Goal: Complete application form

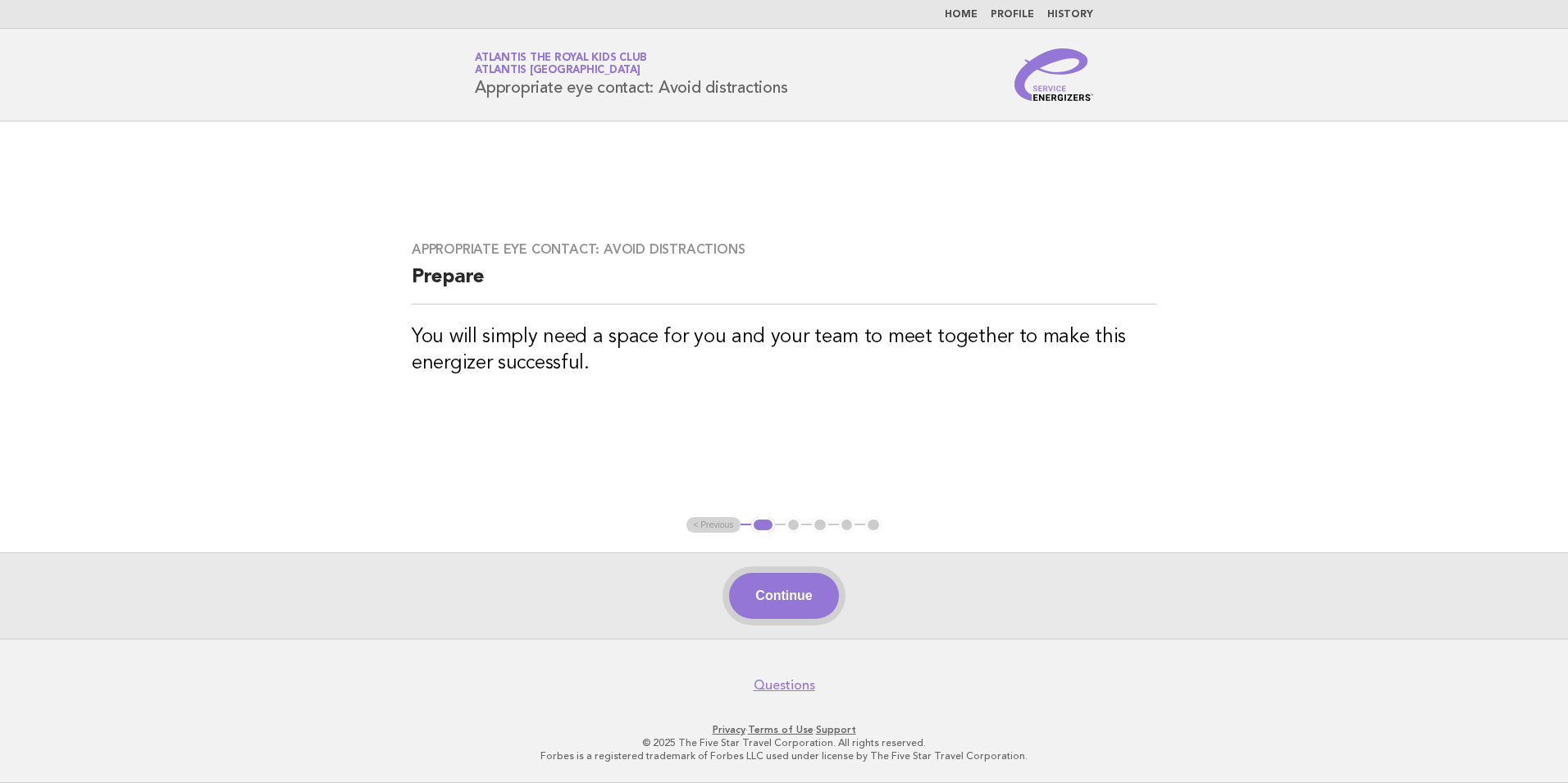
click at [792, 603] on button "Continue" at bounding box center [784, 595] width 109 height 46
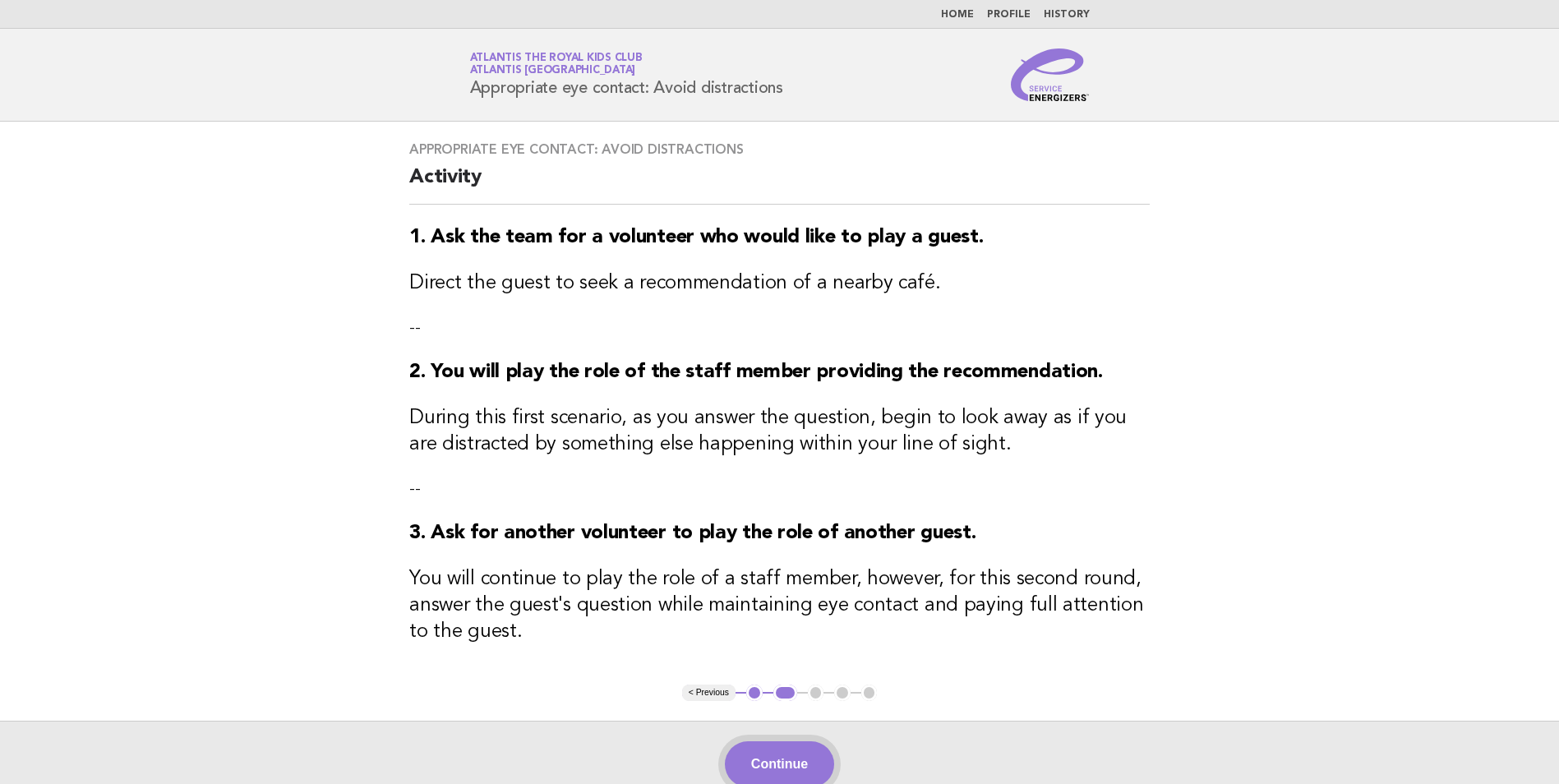
click at [824, 770] on button "Continue" at bounding box center [780, 764] width 109 height 46
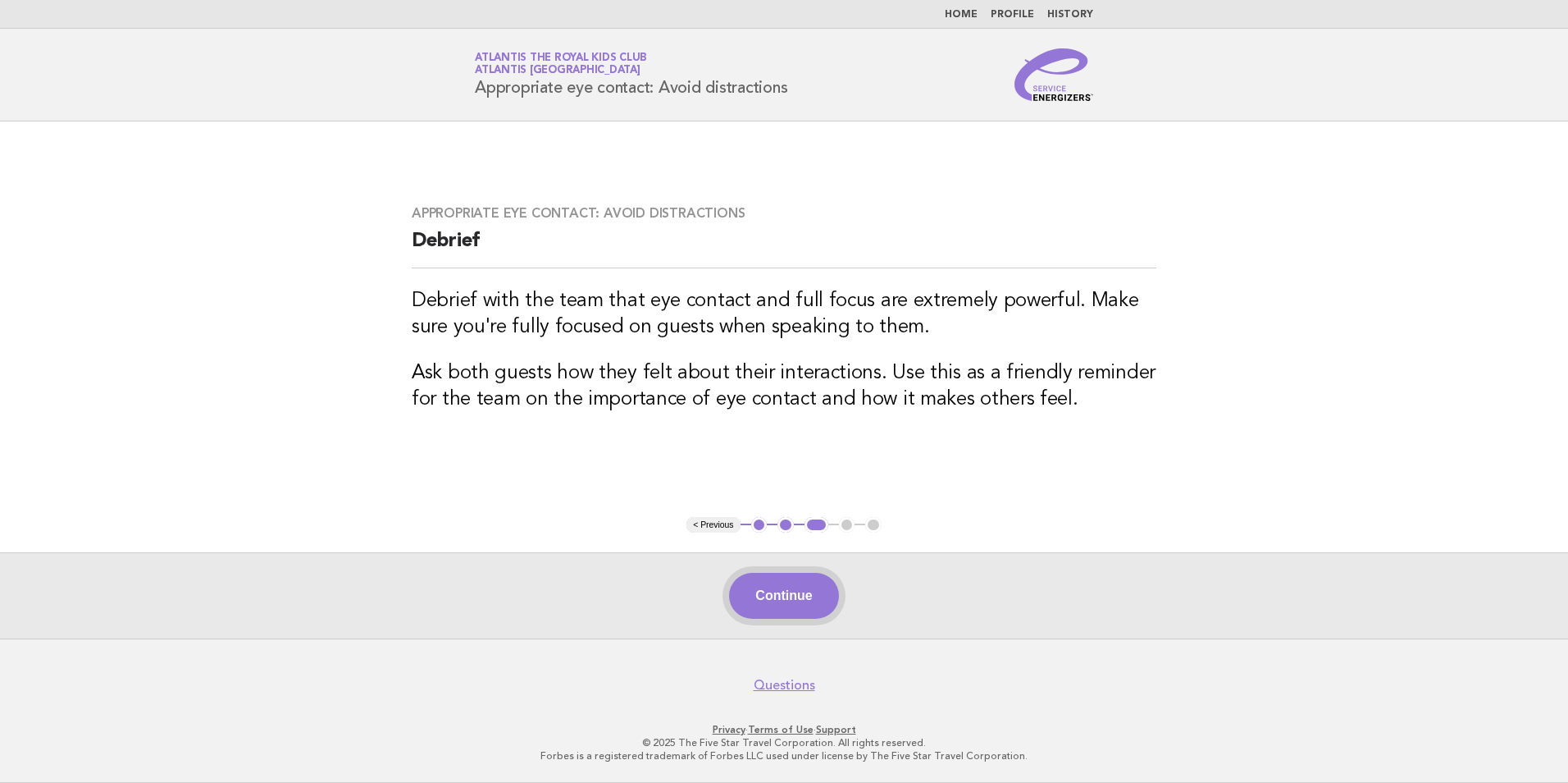
click at [777, 594] on button "Continue" at bounding box center [784, 595] width 109 height 46
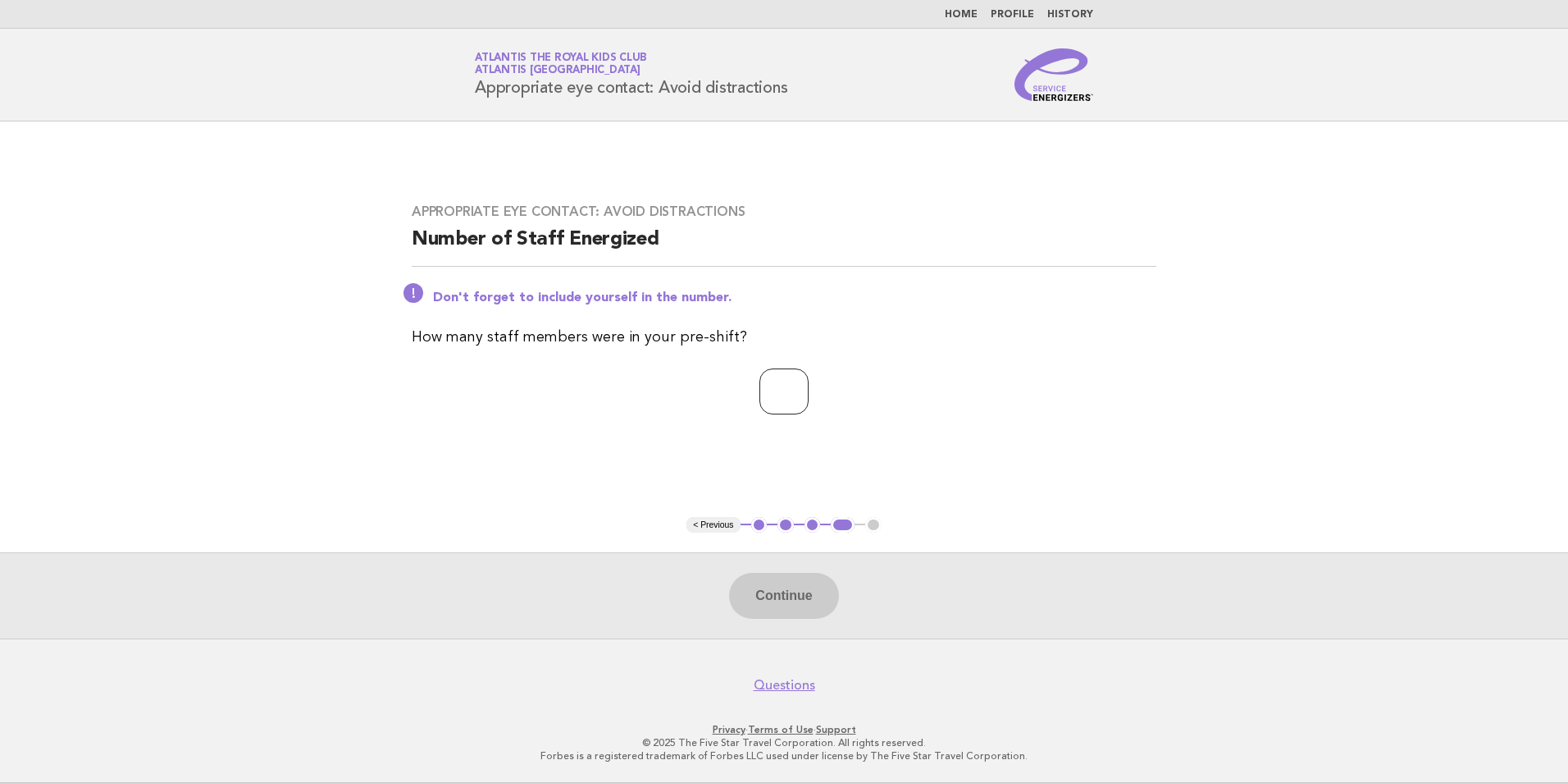
click at [768, 397] on input "number" at bounding box center [784, 391] width 49 height 46
type input "**"
click at [813, 604] on button "Continue" at bounding box center [784, 595] width 109 height 46
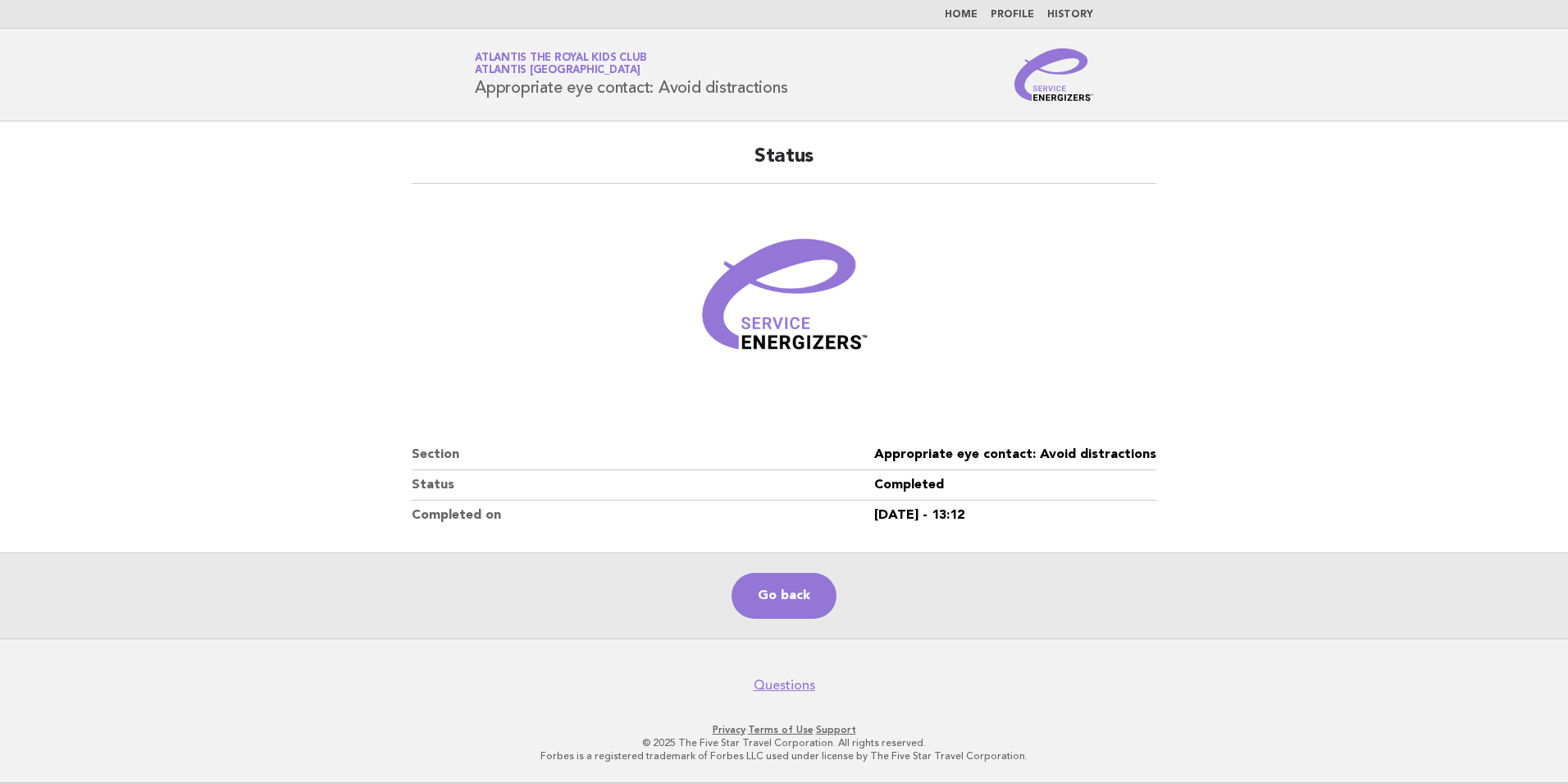
click at [972, 11] on link "Home" at bounding box center [961, 15] width 33 height 10
